Goal: Obtain resource: Obtain resource

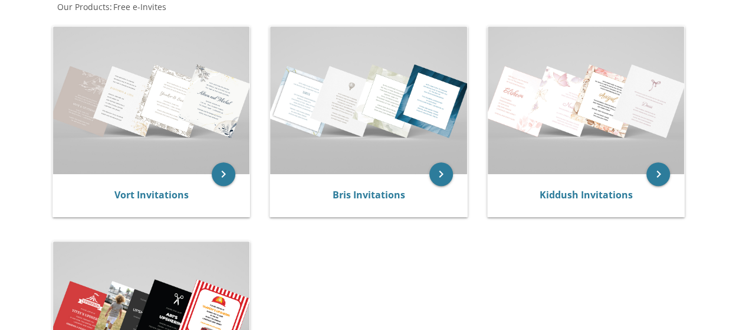
scroll to position [250, 0]
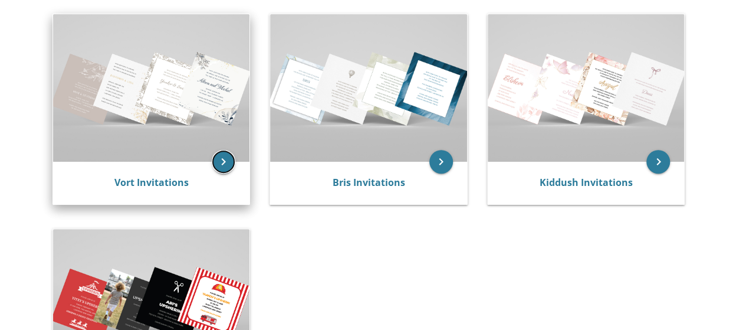
click at [224, 161] on icon "keyboard_arrow_right" at bounding box center [224, 162] width 24 height 24
click at [233, 157] on icon "keyboard_arrow_right" at bounding box center [224, 162] width 24 height 24
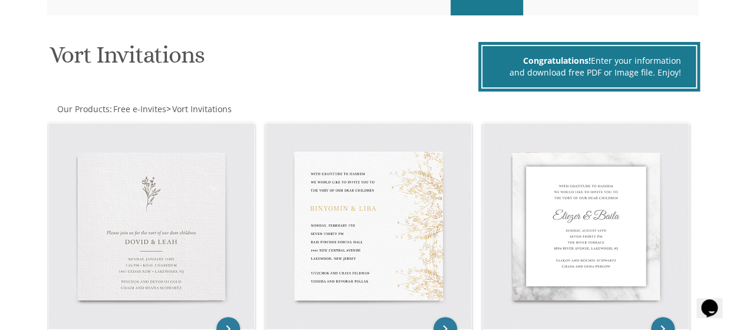
scroll to position [162, 0]
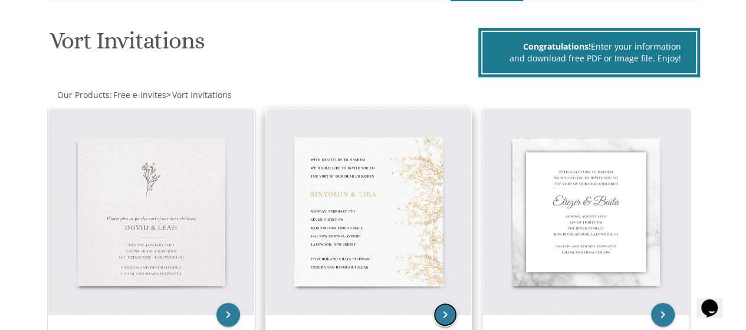
click at [441, 315] on icon "keyboard_arrow_right" at bounding box center [446, 315] width 24 height 24
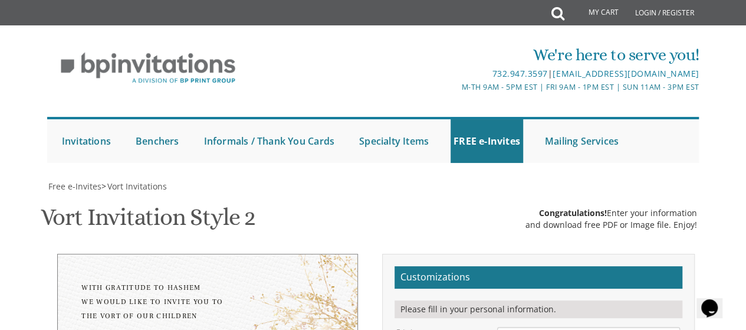
scroll to position [229, 0]
type textarea "B"
type textarea "Bentzy & Ahuva"
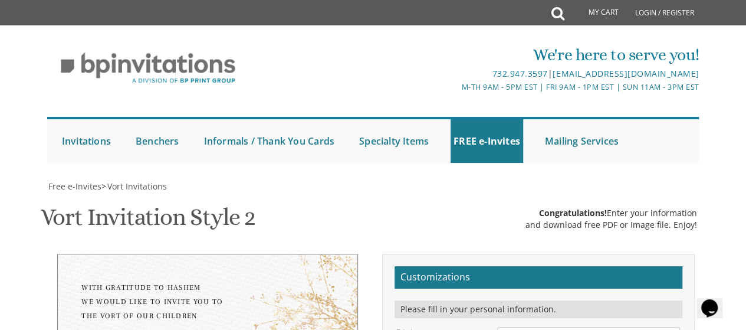
drag, startPoint x: 588, startPoint y: 227, endPoint x: 535, endPoint y: 225, distance: 53.2
drag, startPoint x: 561, startPoint y: 238, endPoint x: 494, endPoint y: 243, distance: 66.8
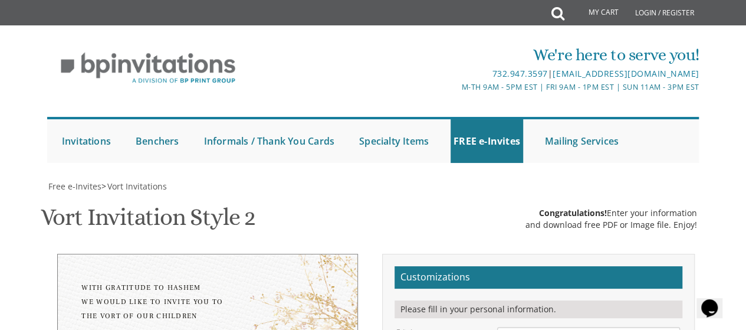
type textarea "Sunday, August 31st 5:30 PM-8:00 PM At Our Home 6605 N. Whipple St Chicago"
drag, startPoint x: 607, startPoint y: 299, endPoint x: 503, endPoint y: 294, distance: 104.0
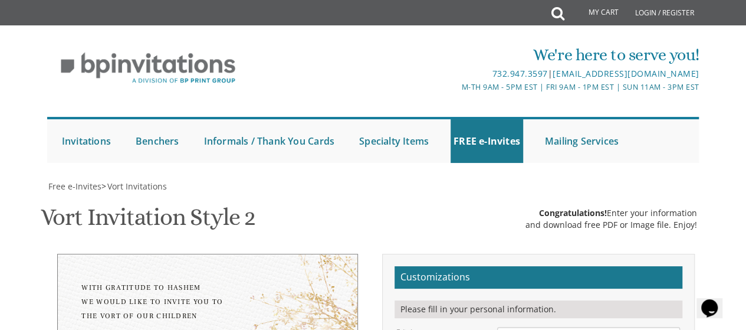
drag, startPoint x: 611, startPoint y: 284, endPoint x: 578, endPoint y: 284, distance: 33.0
drag, startPoint x: 534, startPoint y: 283, endPoint x: 495, endPoint y: 278, distance: 39.2
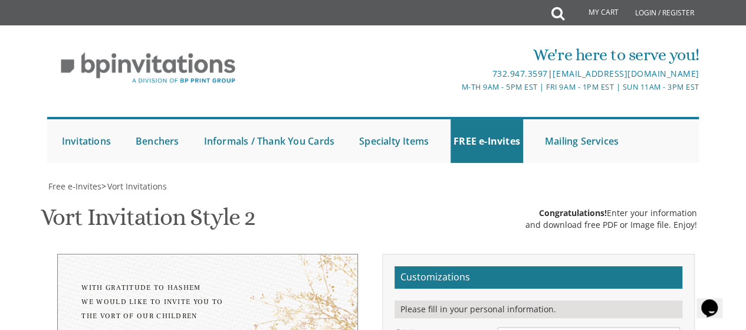
drag, startPoint x: 576, startPoint y: 281, endPoint x: 556, endPoint y: 278, distance: 20.2
type textarea "Avraham and Frumie Goldberg Chaim and Nuchie Kirsch"
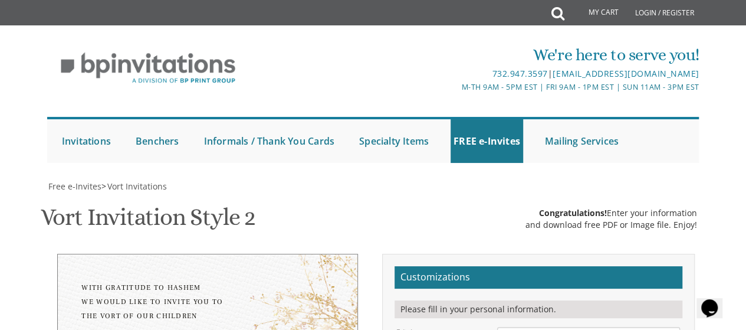
scroll to position [229, 0]
drag, startPoint x: 579, startPoint y: 275, endPoint x: 533, endPoint y: 274, distance: 46.6
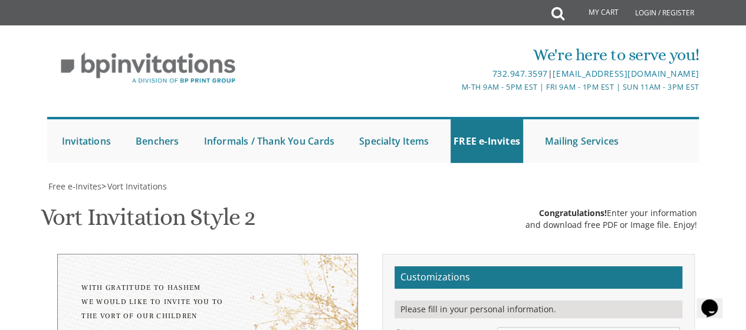
drag, startPoint x: 582, startPoint y: 280, endPoint x: 497, endPoint y: 274, distance: 85.1
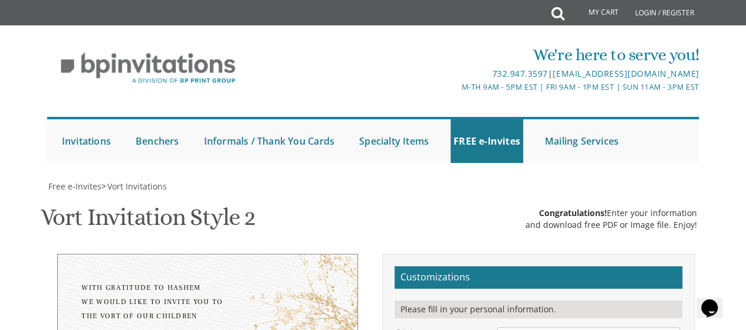
type textarea "Sunday, August 31st 5:30 PM-8:00 PM At Our Home 6605 N. Whipple St Chicago, IL"
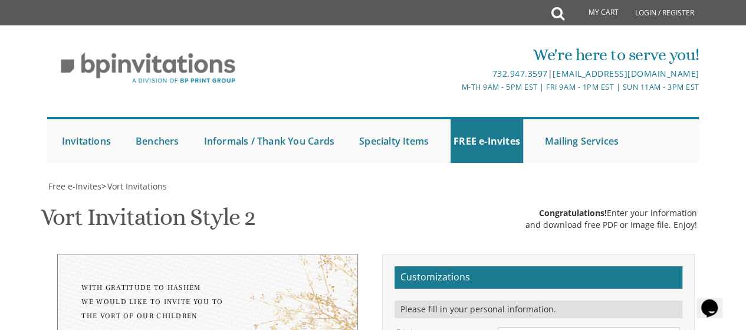
drag, startPoint x: 517, startPoint y: 81, endPoint x: 307, endPoint y: 87, distance: 209.5
type input "nuchiek2@gmail.com"
